Goal: Book appointment/travel/reservation

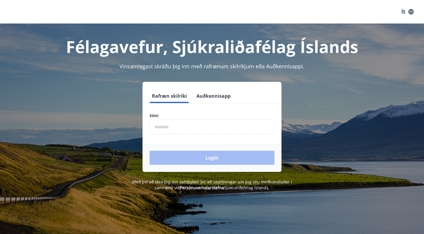
click at [201, 129] on input "phone" at bounding box center [211, 127] width 125 height 14
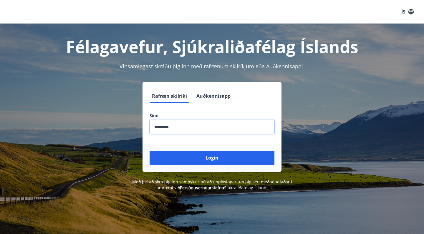
type input "********"
click at [212, 158] on button "Login" at bounding box center [211, 158] width 125 height 14
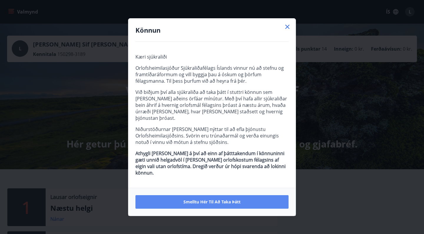
click at [217, 199] on span "Smelltu hér til að taka þátt" at bounding box center [211, 202] width 57 height 6
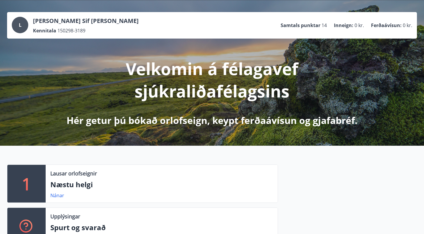
scroll to position [54, 0]
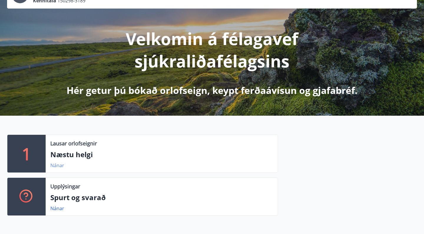
click at [58, 163] on link "Nánar" at bounding box center [57, 165] width 14 height 6
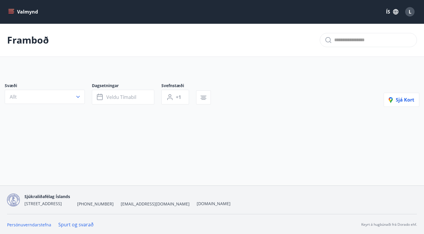
type input "*"
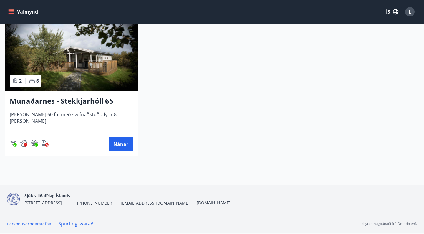
scroll to position [145, 0]
click at [12, 13] on icon "menu" at bounding box center [11, 13] width 5 height 1
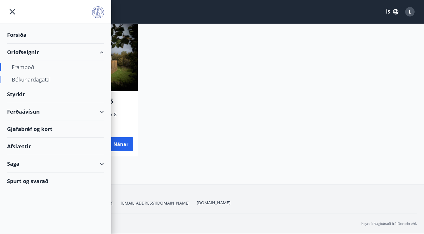
click at [26, 82] on div "Bókunardagatal" at bounding box center [55, 79] width 87 height 12
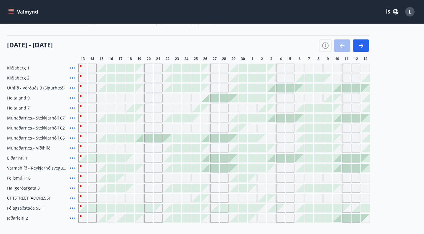
scroll to position [63, 0]
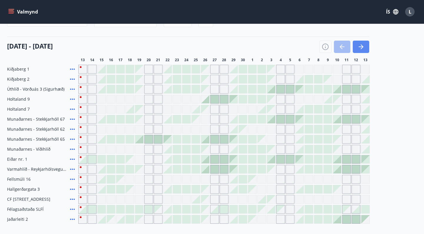
click at [364, 47] on icon "button" at bounding box center [360, 46] width 7 height 7
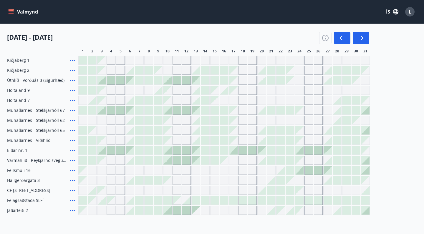
scroll to position [71, 0]
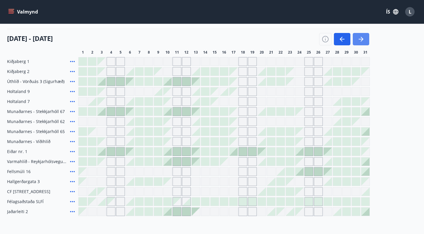
click at [362, 36] on icon "button" at bounding box center [360, 39] width 7 height 7
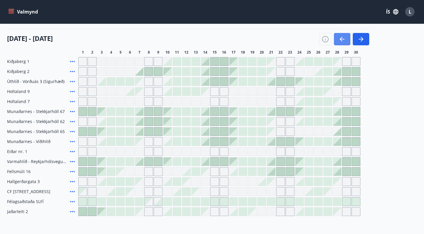
click at [343, 38] on icon "button" at bounding box center [341, 39] width 7 height 7
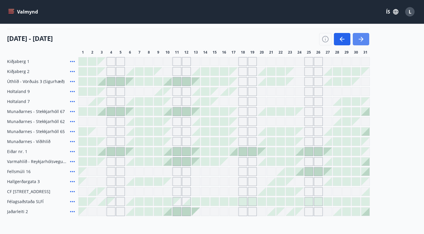
click at [362, 39] on icon "button" at bounding box center [360, 39] width 5 height 1
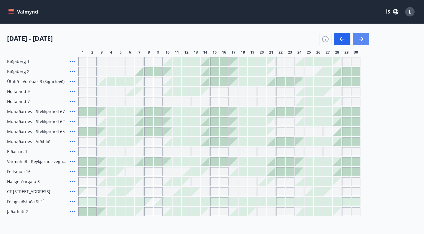
click at [362, 39] on icon "button" at bounding box center [360, 39] width 5 height 1
